Goal: Use online tool/utility: Utilize a website feature to perform a specific function

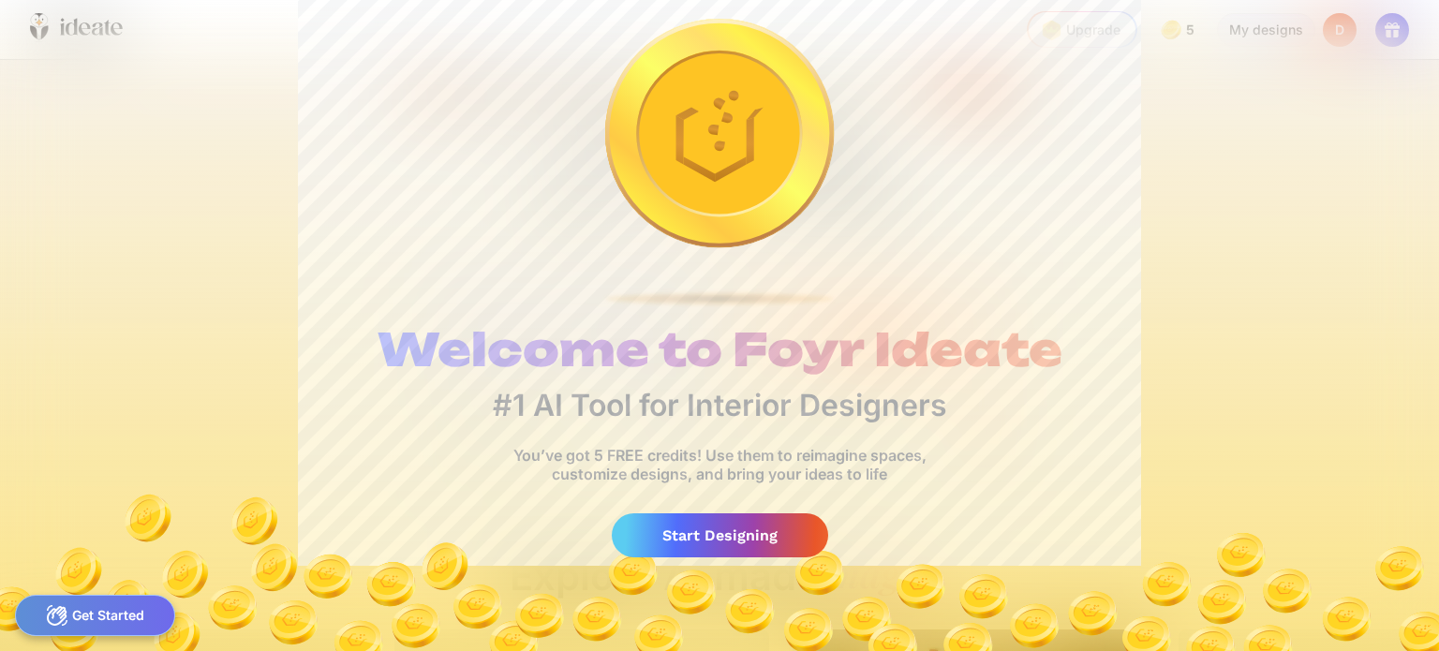
scroll to position [0, 18]
click at [747, 535] on div "Start Designing" at bounding box center [720, 535] width 216 height 44
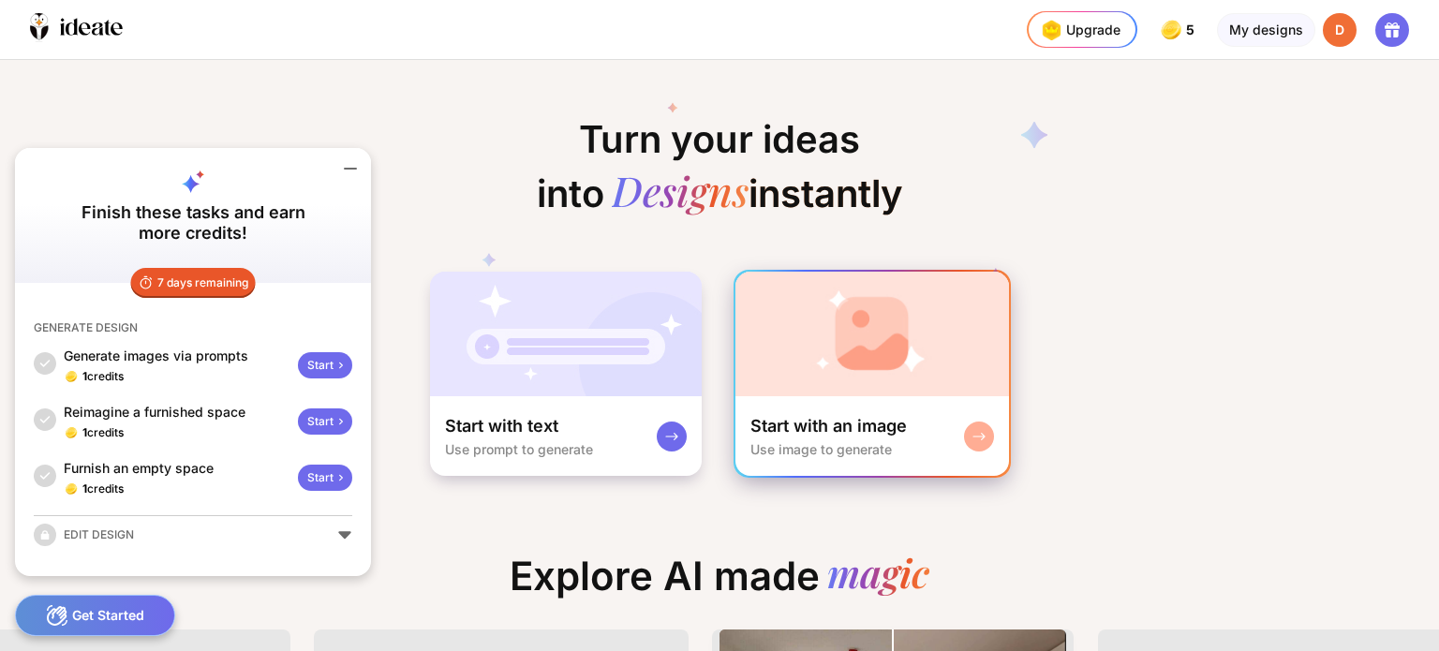
click at [809, 354] on img at bounding box center [872, 334] width 274 height 125
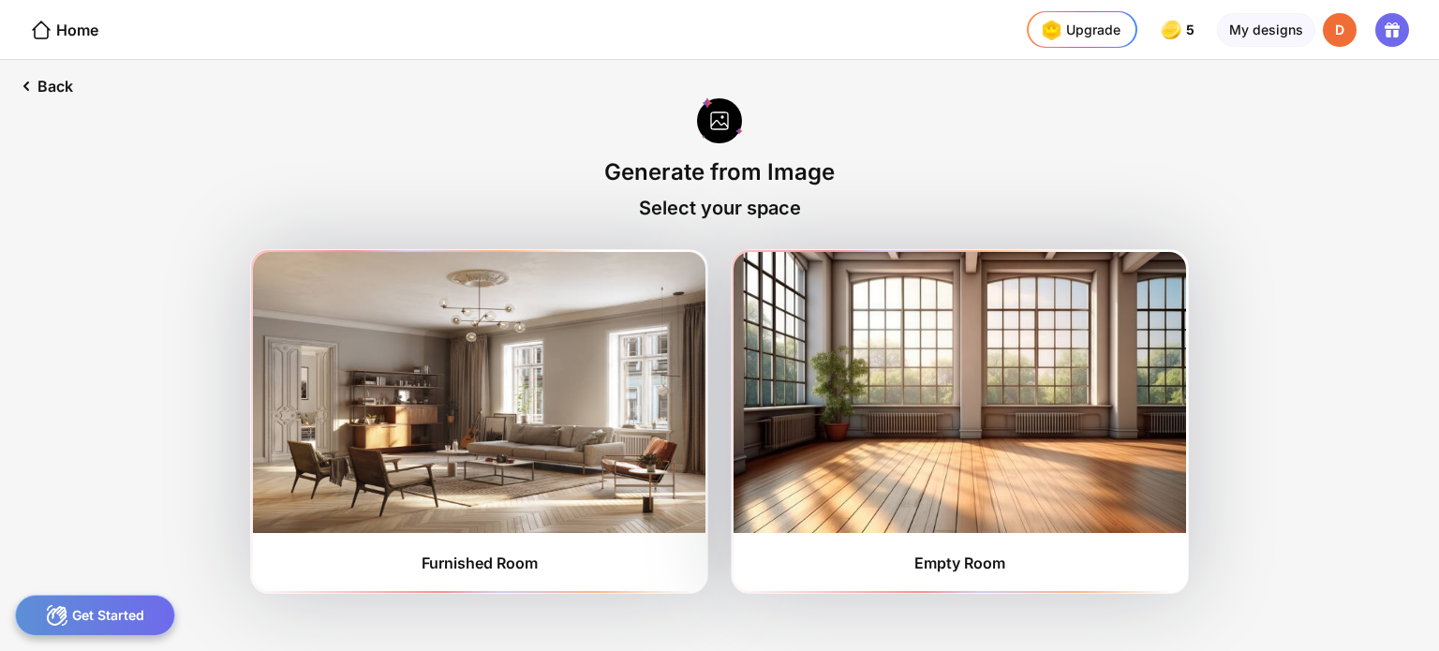
click at [809, 354] on img at bounding box center [959, 392] width 452 height 281
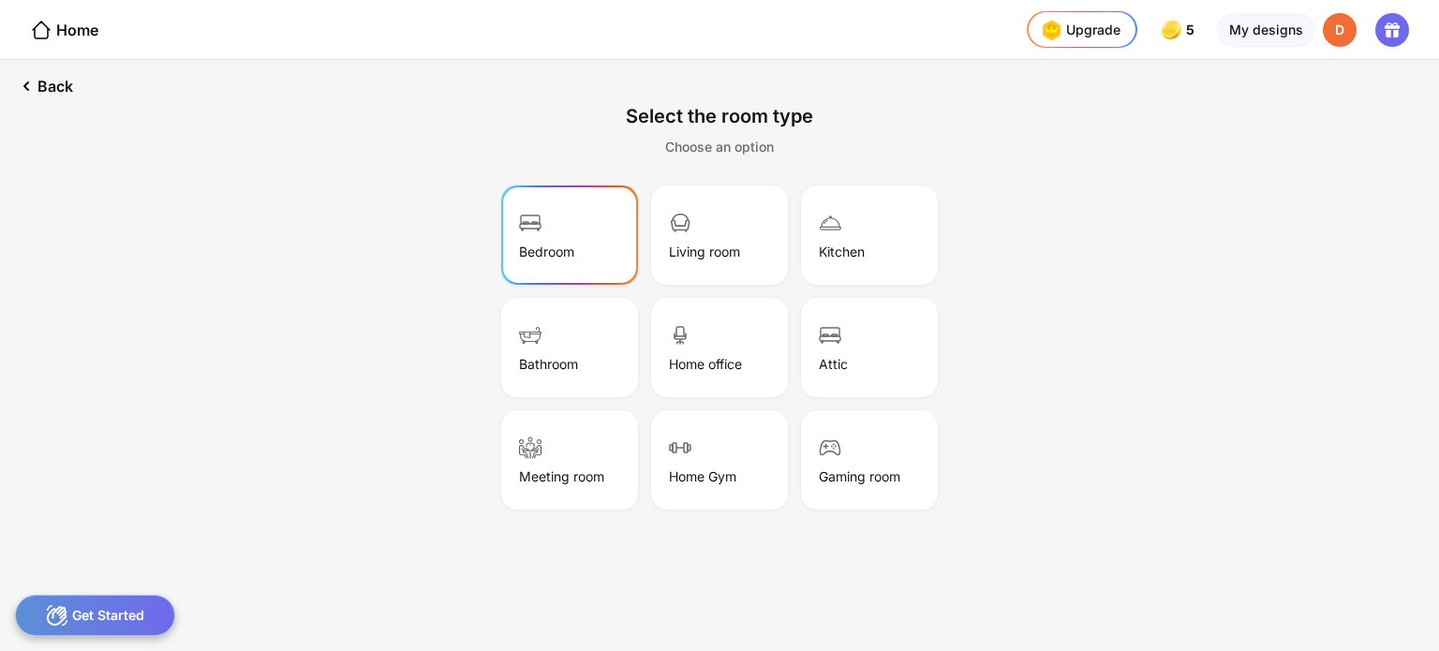
click at [588, 243] on div "Bedroom" at bounding box center [569, 235] width 131 height 94
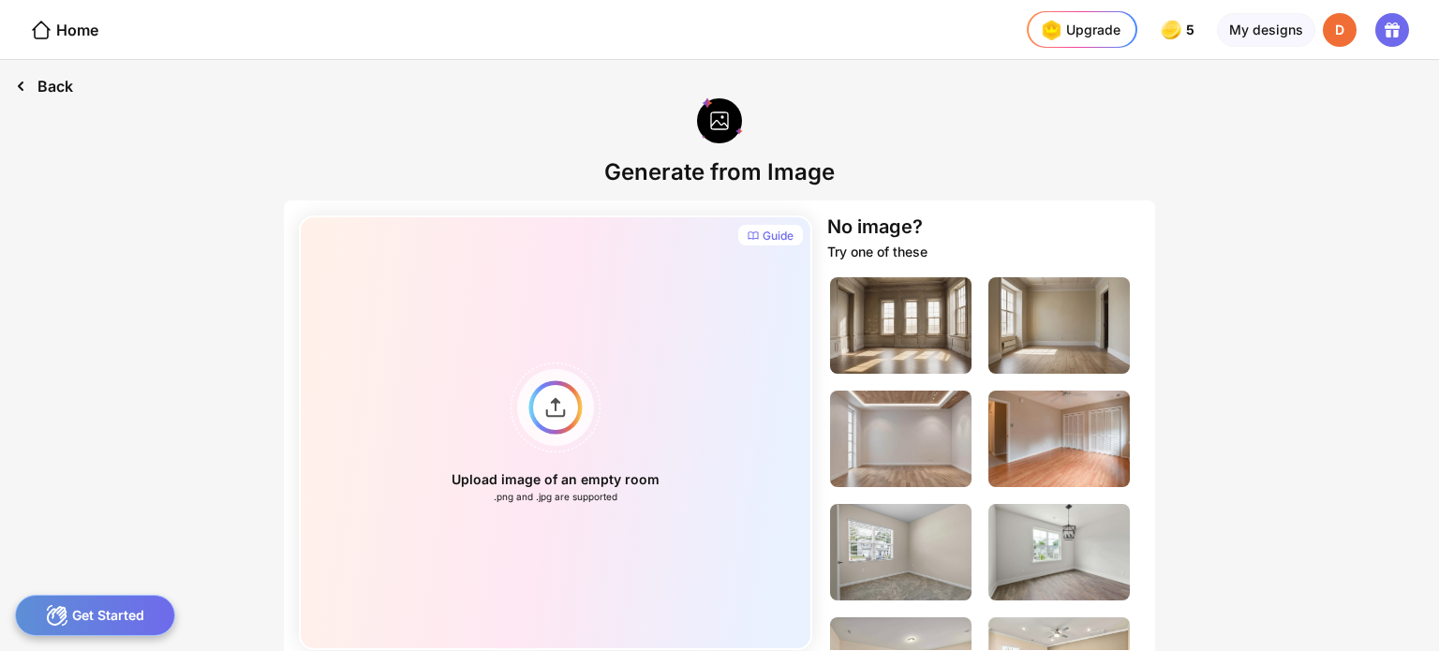
click at [64, 77] on div "Back" at bounding box center [44, 86] width 88 height 52
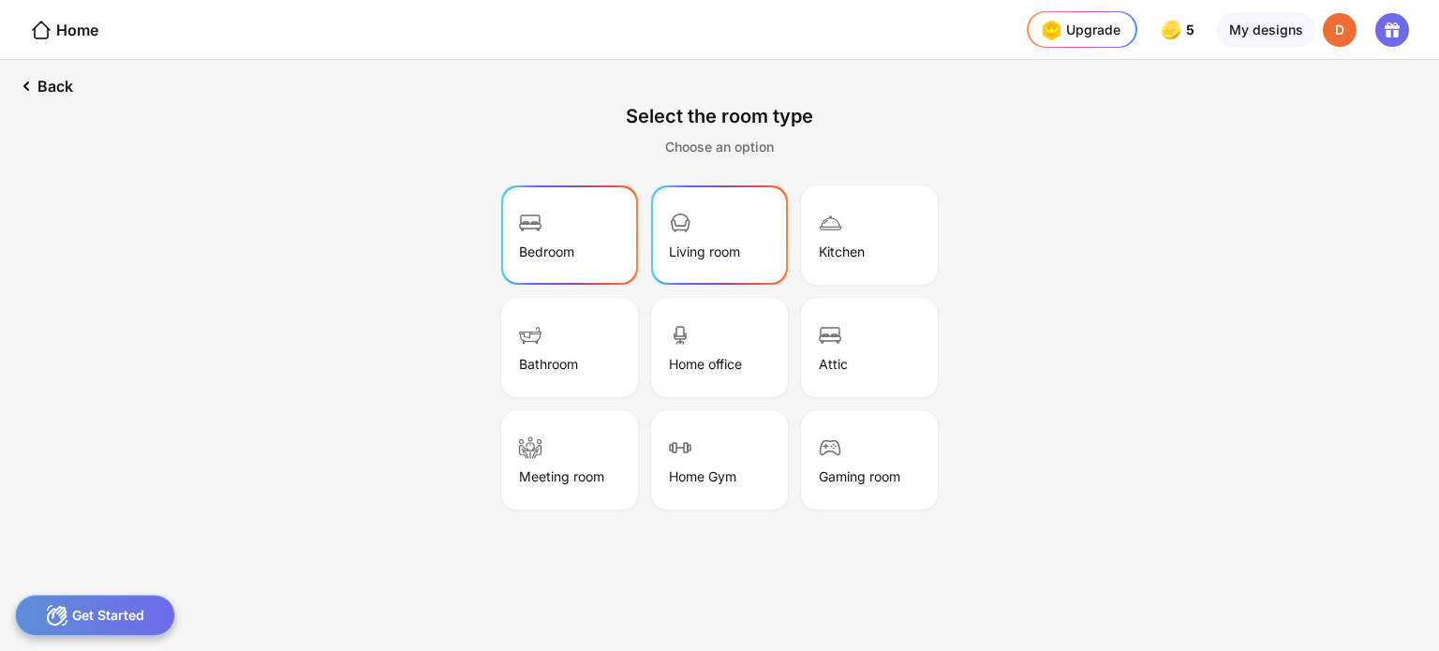
click at [722, 264] on div "Living room" at bounding box center [719, 235] width 131 height 94
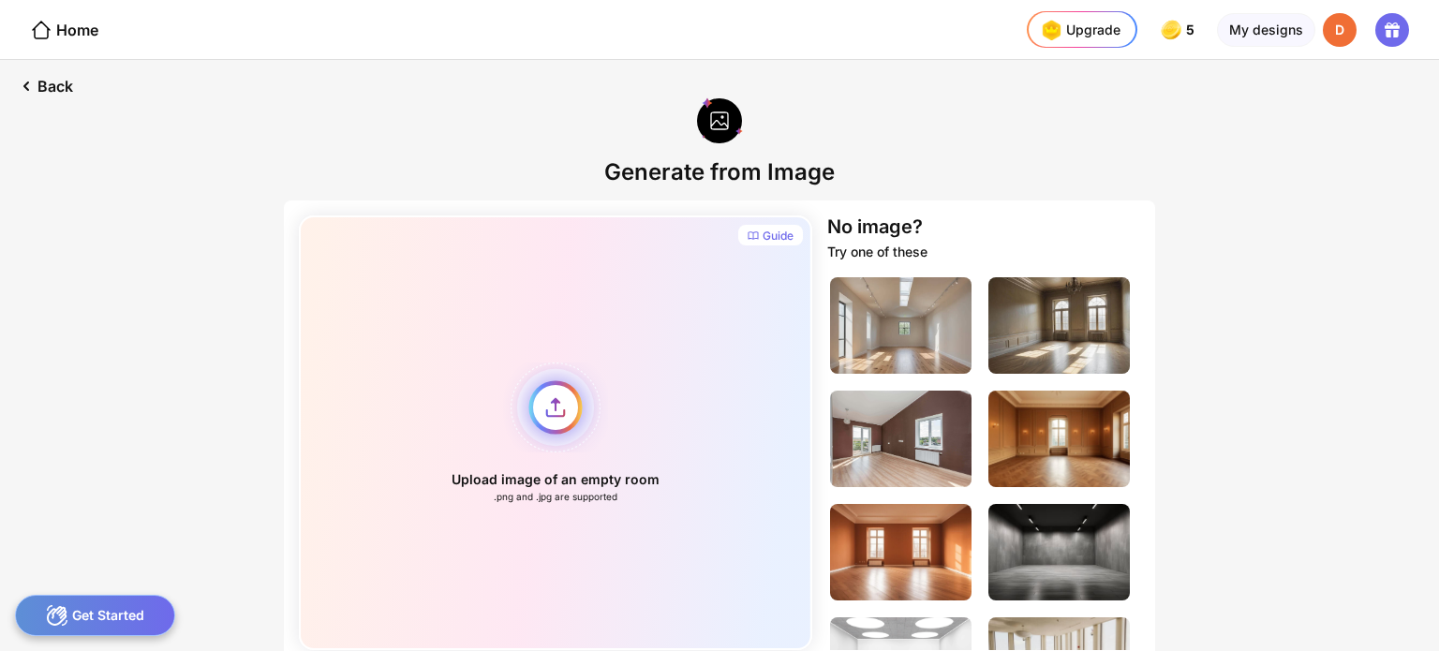
click at [544, 412] on div "Upload image of an empty room .png and .jpg are supported" at bounding box center [555, 432] width 513 height 435
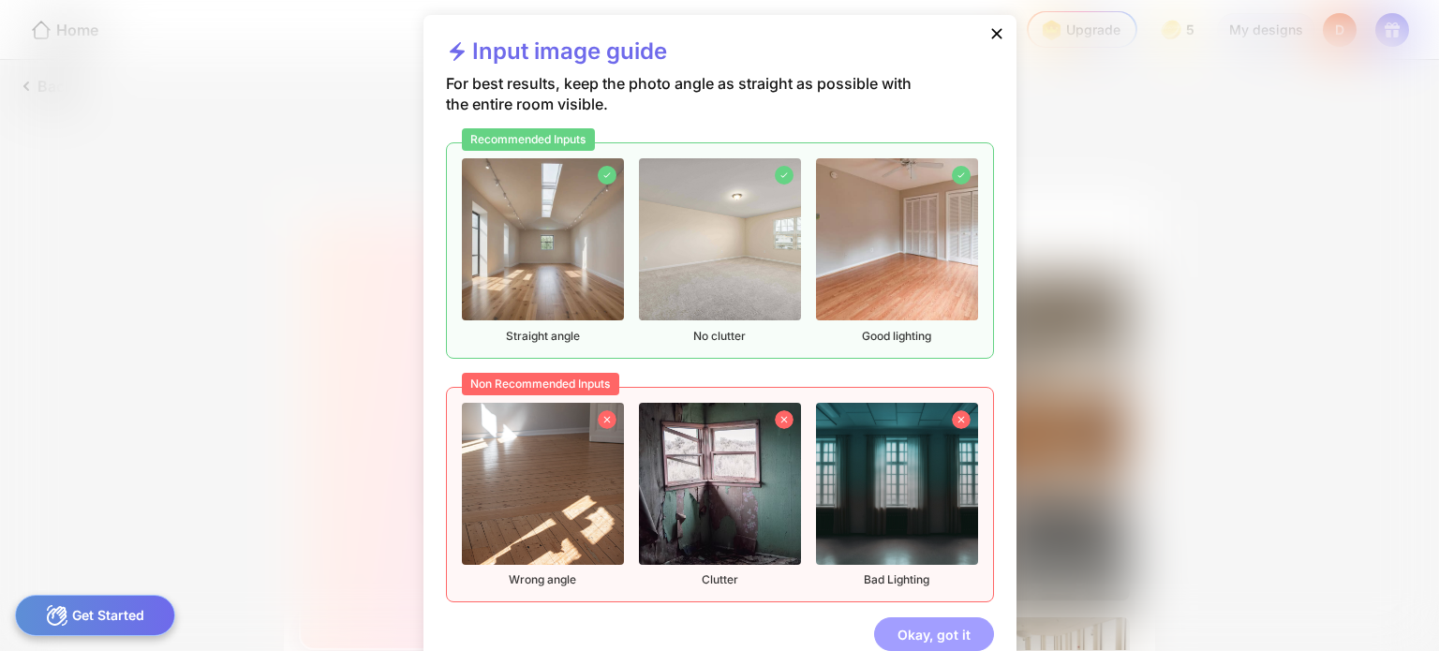
click at [914, 629] on div "Okay, got it" at bounding box center [934, 634] width 120 height 34
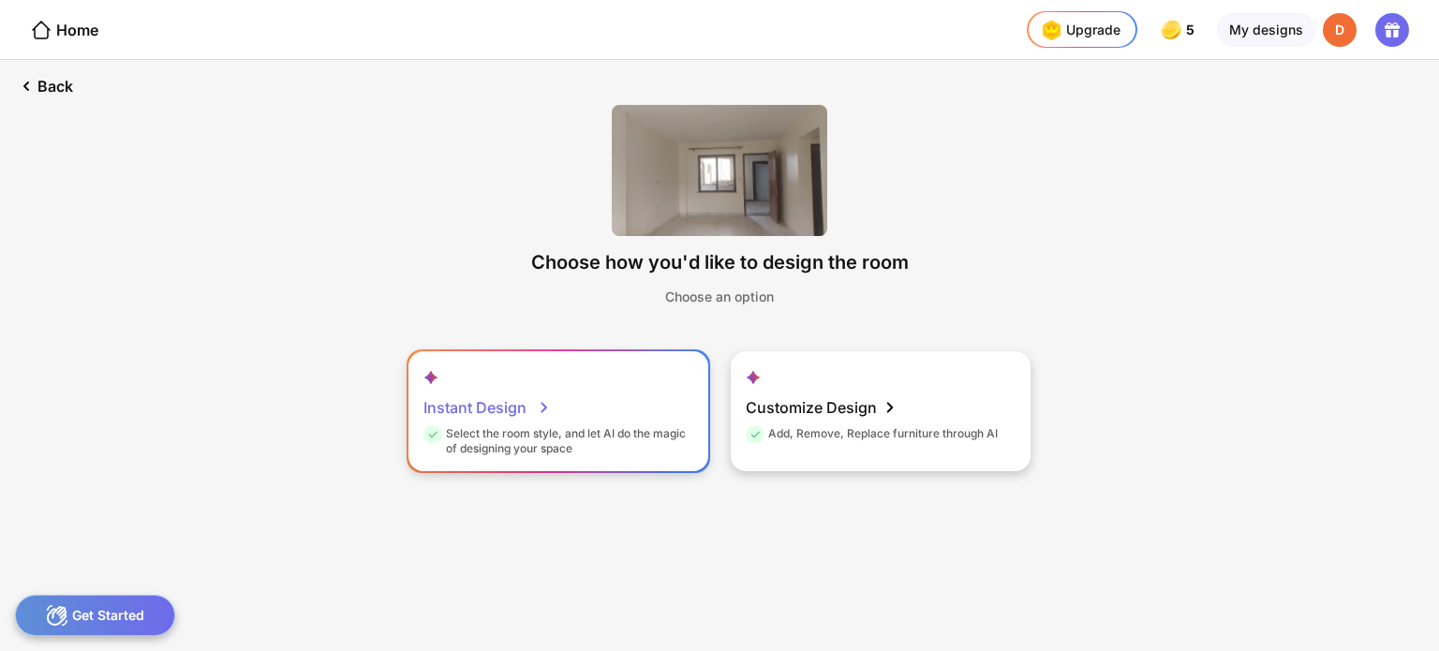
click at [559, 416] on div "Instant Design Select the room style, and let AI do the magic of designing your…" at bounding box center [558, 411] width 300 height 120
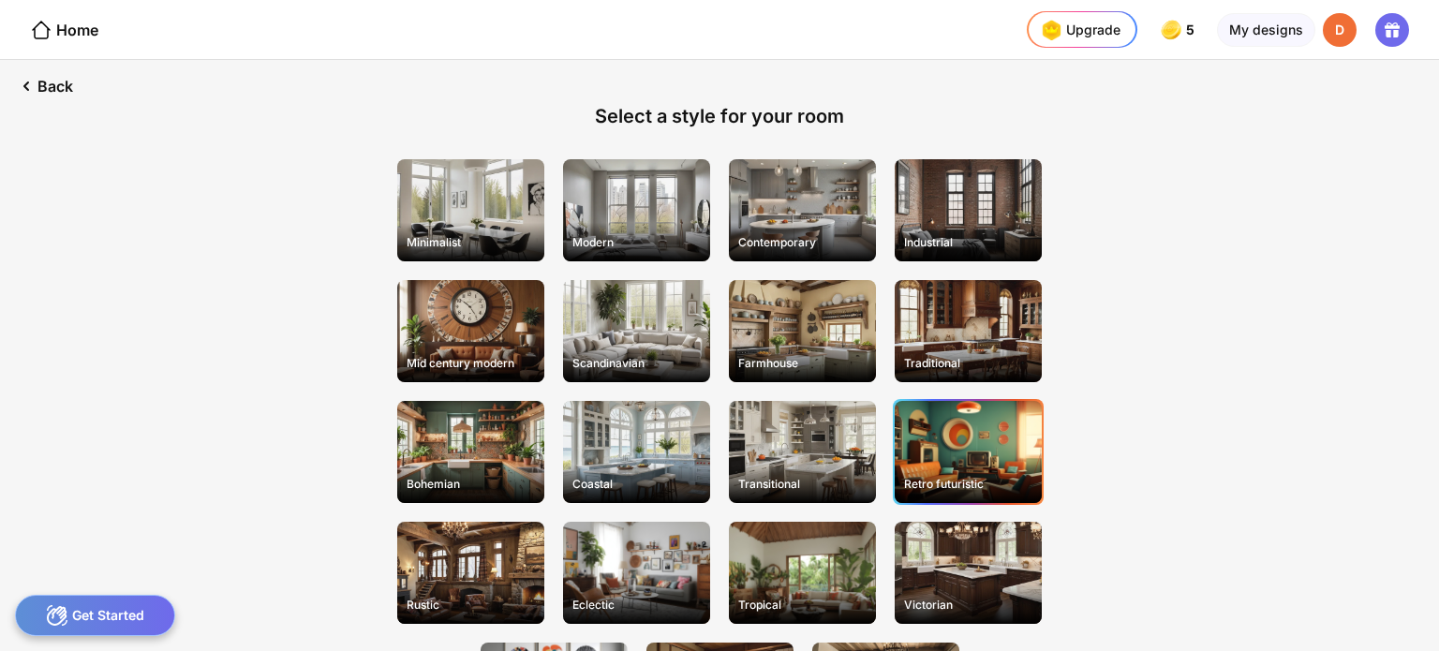
click at [1006, 460] on div "Retro futuristic" at bounding box center [968, 452] width 147 height 102
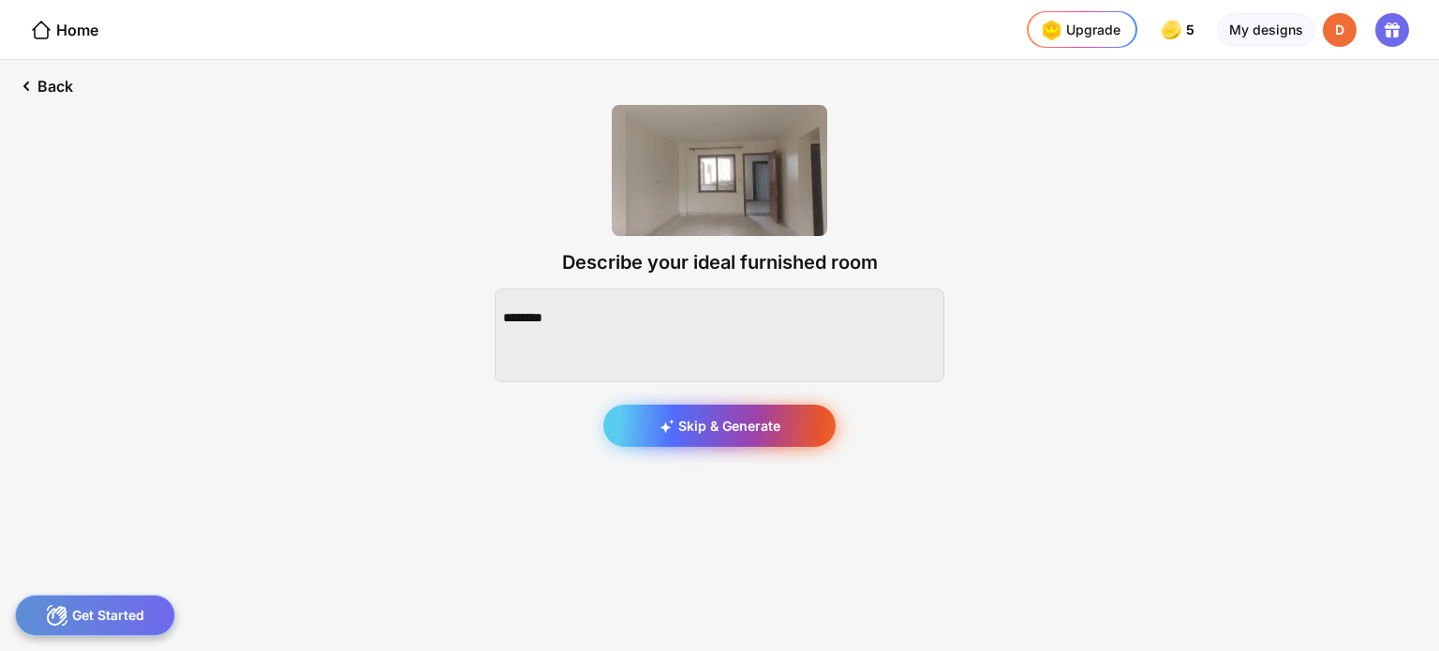
click at [806, 405] on div "Skip & Generate" at bounding box center [719, 426] width 232 height 42
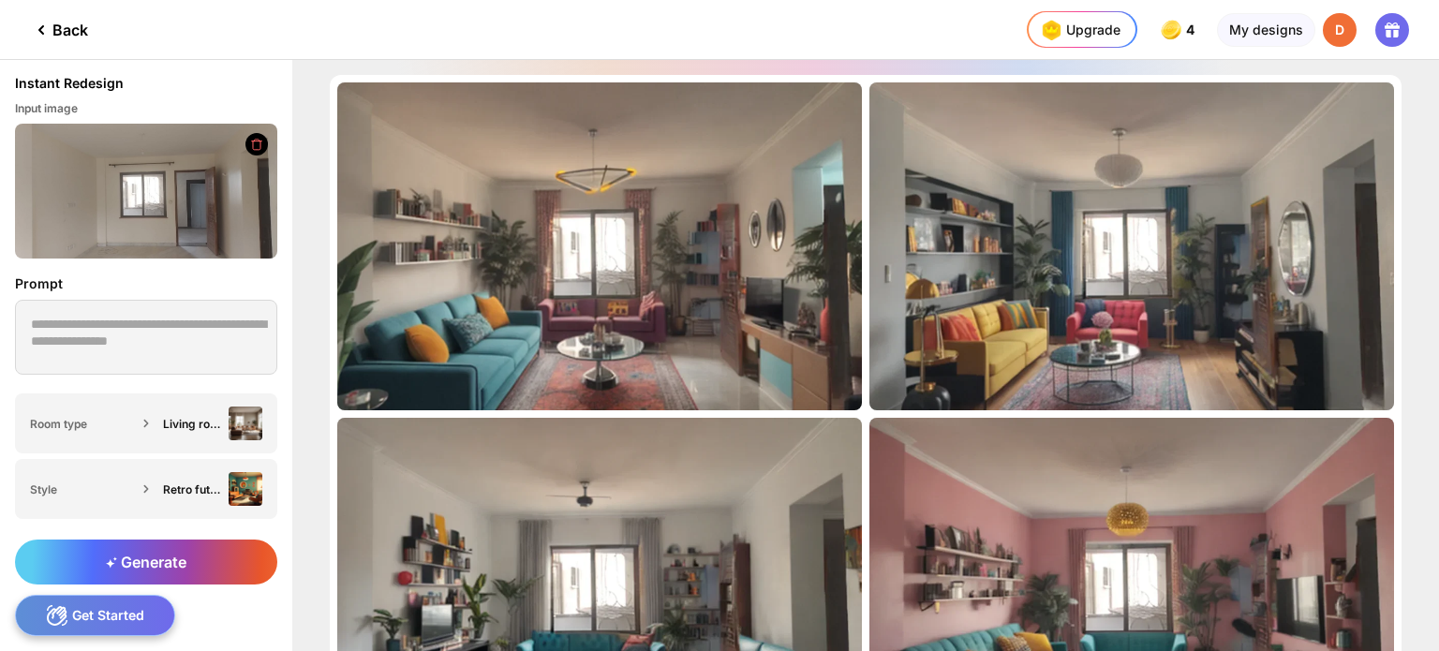
click at [1420, 264] on div "Almost there... Edit Design Almost there... Edit Design Almost there... Edit De…" at bounding box center [865, 355] width 1146 height 591
